Goal: Complete application form

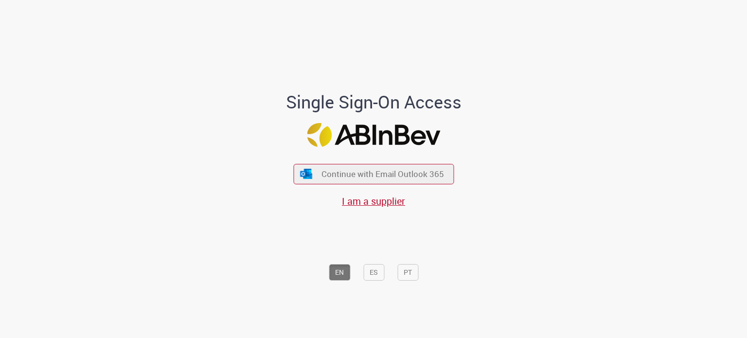
click at [528, 68] on div "Single Sign-On Access Continue with Email Outlook 365 I am a supplier EN ES PT" at bounding box center [373, 172] width 569 height 334
click at [380, 175] on span "Continue with Email Outlook 365" at bounding box center [382, 173] width 125 height 11
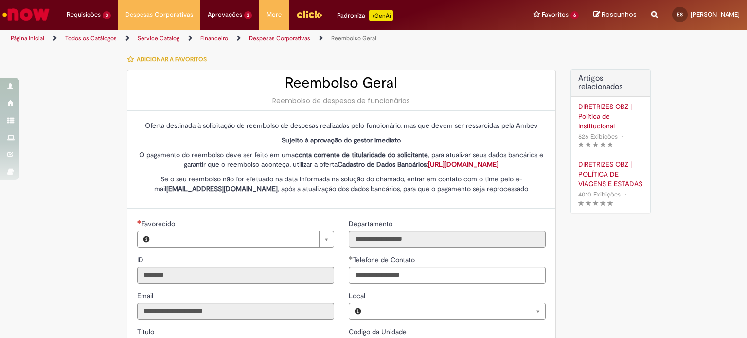
type input "**********"
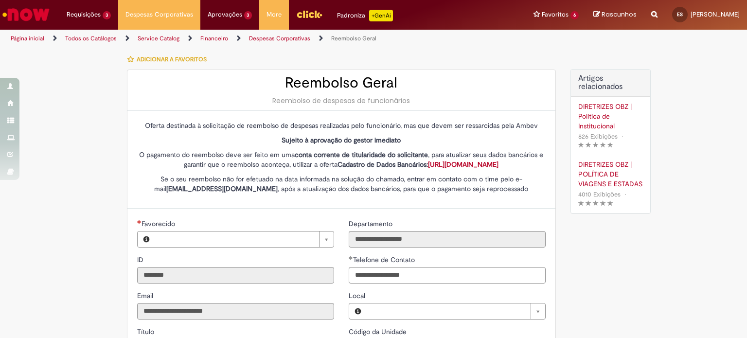
type input "**********"
